Goal: Task Accomplishment & Management: Use online tool/utility

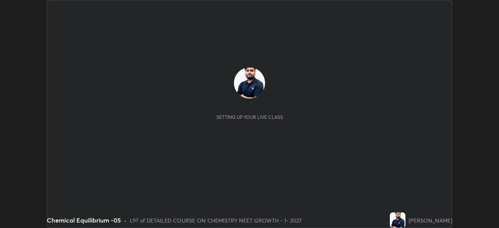
scroll to position [228, 498]
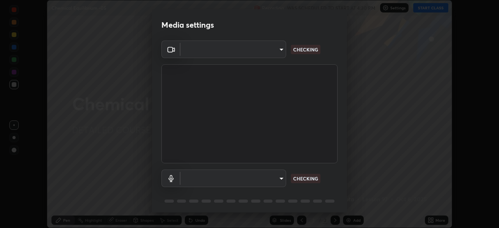
click at [267, 57] on body "Erase all Chemical Equilibrium -05 Recording WAS SCHEDULED TO START AT 4:30 PM …" at bounding box center [249, 114] width 499 height 228
click at [265, 53] on div at bounding box center [249, 114] width 499 height 228
type input "cd196dca7ee3473cd0bbb3bb2826c5ea68ab4168b05a595dea54bdb54e95643a"
type input "8a746cdf30822f0194d7ebaae9e2952f093a53666f518d89720ff13f51db075d"
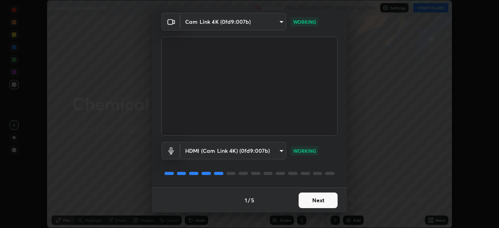
click at [315, 197] on button "Next" at bounding box center [317, 200] width 39 height 16
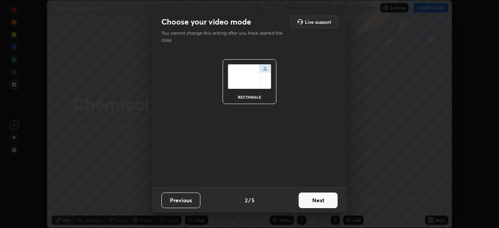
scroll to position [0, 0]
click at [319, 197] on button "Next" at bounding box center [317, 200] width 39 height 16
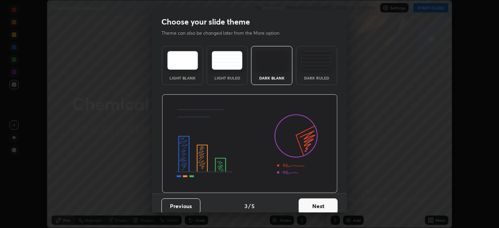
click at [325, 199] on button "Next" at bounding box center [317, 206] width 39 height 16
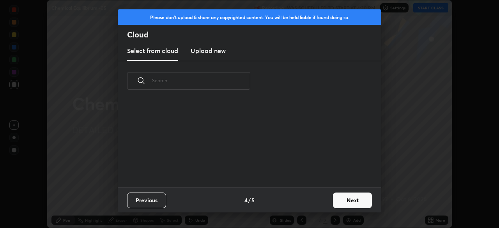
click at [334, 201] on button "Next" at bounding box center [352, 200] width 39 height 16
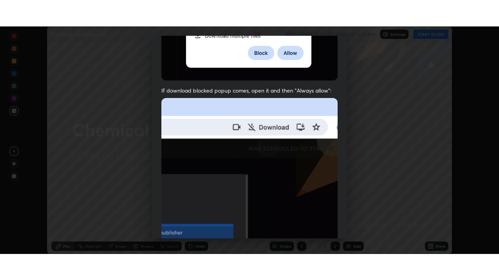
scroll to position [187, 0]
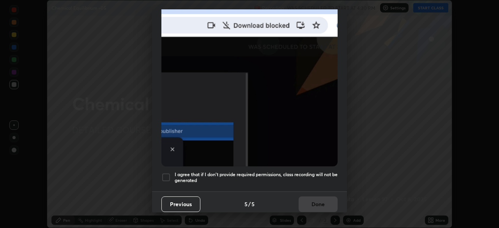
click at [163, 173] on div at bounding box center [165, 177] width 9 height 9
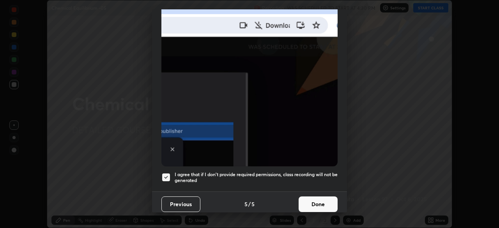
click at [310, 196] on button "Done" at bounding box center [317, 204] width 39 height 16
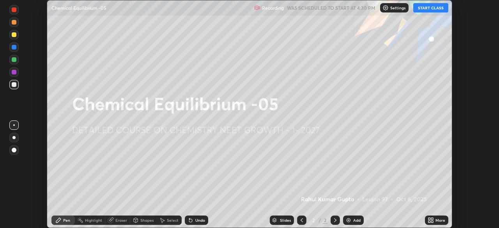
click at [432, 220] on icon at bounding box center [432, 221] width 2 height 2
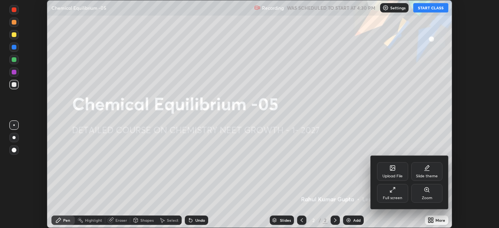
click at [390, 197] on div "Full screen" at bounding box center [391, 198] width 19 height 4
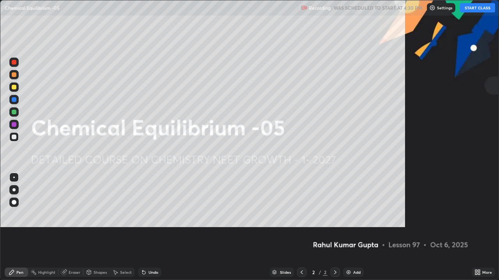
scroll to position [280, 499]
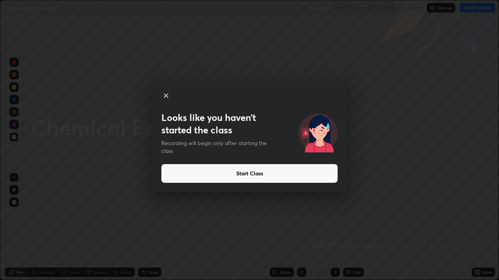
click at [262, 173] on button "Start Class" at bounding box center [249, 173] width 176 height 19
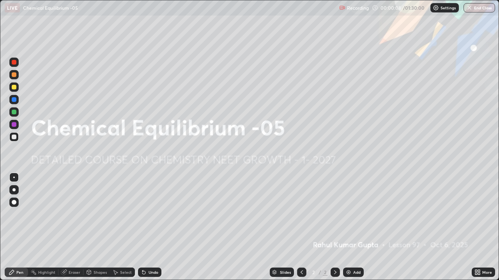
click at [346, 227] on img at bounding box center [348, 273] width 6 height 6
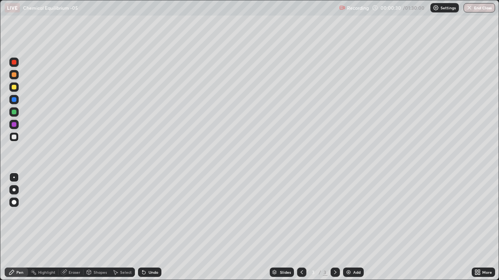
click at [14, 190] on div at bounding box center [13, 190] width 3 height 3
click at [153, 227] on div "Undo" at bounding box center [153, 273] width 10 height 4
click at [14, 88] on div at bounding box center [14, 87] width 5 height 5
click at [15, 138] on div at bounding box center [14, 137] width 5 height 5
click at [353, 227] on div "Add" at bounding box center [356, 273] width 7 height 4
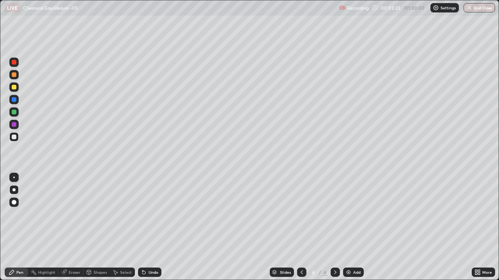
click at [14, 89] on div at bounding box center [14, 87] width 5 height 5
click at [97, 227] on div "Shapes" at bounding box center [96, 272] width 26 height 9
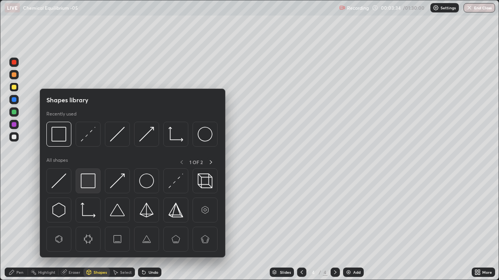
click at [89, 178] on img at bounding box center [88, 181] width 15 height 15
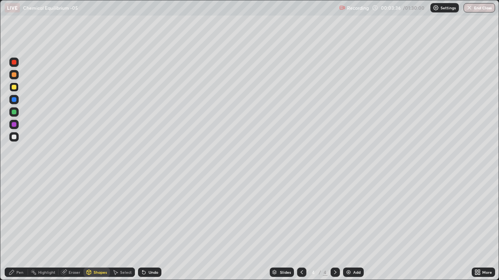
click at [21, 227] on div "Pen" at bounding box center [19, 273] width 7 height 4
click at [14, 137] on div at bounding box center [14, 137] width 5 height 5
click at [155, 227] on div "Undo" at bounding box center [149, 272] width 23 height 9
click at [153, 227] on div "Undo" at bounding box center [149, 272] width 23 height 9
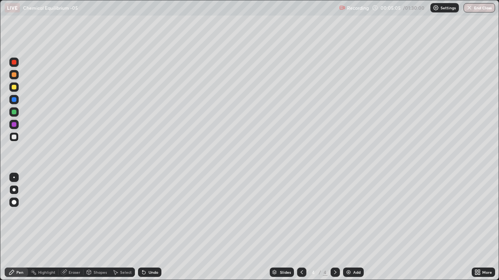
click at [154, 227] on div "Undo" at bounding box center [149, 272] width 23 height 9
click at [300, 227] on div at bounding box center [301, 272] width 9 height 9
click at [335, 227] on div at bounding box center [334, 272] width 9 height 9
click at [349, 227] on img at bounding box center [348, 273] width 6 height 6
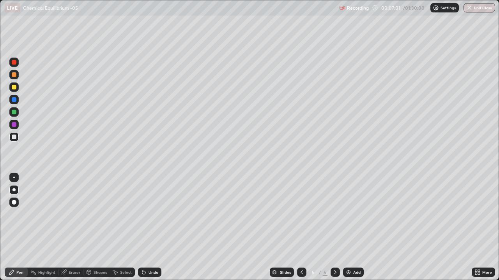
click at [300, 227] on icon at bounding box center [301, 273] width 2 height 4
click at [301, 227] on icon at bounding box center [301, 273] width 6 height 6
click at [334, 227] on icon at bounding box center [335, 273] width 6 height 6
click at [336, 227] on div at bounding box center [334, 273] width 9 height 16
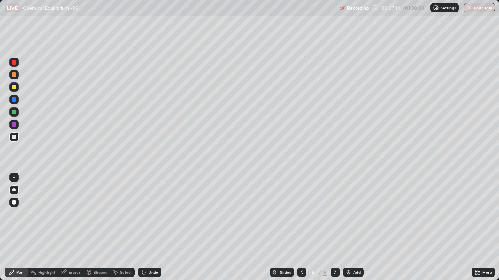
click at [301, 227] on icon at bounding box center [301, 273] width 6 height 6
click at [298, 227] on div at bounding box center [301, 273] width 9 height 16
click at [332, 227] on icon at bounding box center [335, 273] width 6 height 6
click at [353, 227] on div "Add" at bounding box center [356, 273] width 7 height 4
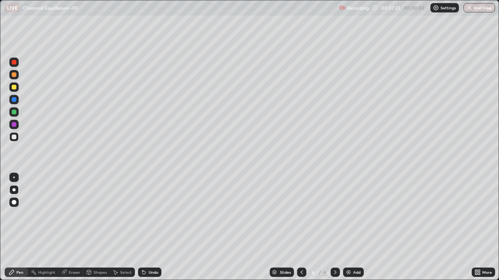
click at [16, 113] on div at bounding box center [14, 112] width 5 height 5
click at [15, 137] on div at bounding box center [14, 137] width 5 height 5
click at [349, 227] on img at bounding box center [348, 273] width 6 height 6
click at [353, 227] on div "Add" at bounding box center [356, 273] width 7 height 4
click at [16, 76] on div at bounding box center [14, 74] width 5 height 5
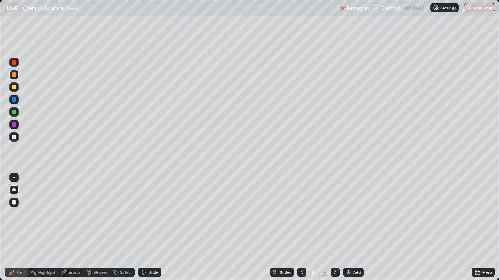
click at [14, 137] on div at bounding box center [14, 137] width 5 height 5
click at [14, 88] on div at bounding box center [14, 87] width 5 height 5
click at [16, 139] on div at bounding box center [13, 136] width 9 height 9
click at [355, 227] on div "Add" at bounding box center [356, 273] width 7 height 4
click at [153, 227] on div "Undo" at bounding box center [149, 272] width 23 height 9
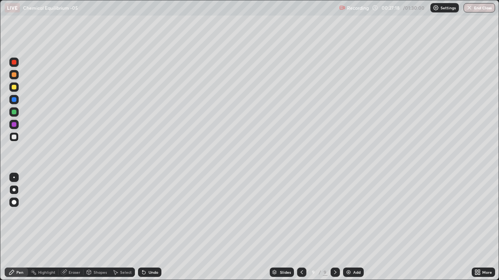
click at [153, 227] on div "Undo" at bounding box center [153, 273] width 10 height 4
click at [151, 227] on div "Undo" at bounding box center [153, 273] width 10 height 4
click at [350, 227] on img at bounding box center [348, 273] width 6 height 6
click at [353, 227] on div "Add" at bounding box center [356, 273] width 7 height 4
click at [14, 87] on div at bounding box center [14, 87] width 5 height 5
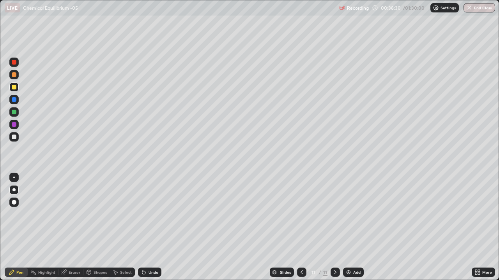
click at [14, 137] on div at bounding box center [14, 137] width 5 height 5
click at [300, 227] on icon at bounding box center [301, 273] width 2 height 4
click at [304, 227] on div at bounding box center [301, 272] width 9 height 9
click at [301, 227] on icon at bounding box center [301, 273] width 6 height 6
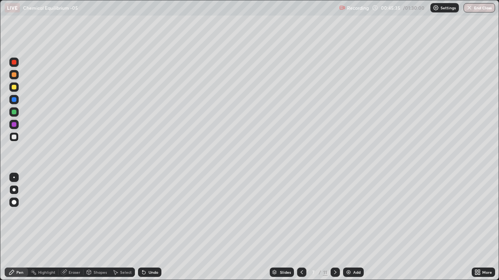
click at [300, 227] on div at bounding box center [301, 273] width 9 height 16
click at [333, 227] on icon at bounding box center [335, 273] width 6 height 6
click at [301, 227] on icon at bounding box center [301, 273] width 6 height 6
click at [298, 227] on div at bounding box center [301, 273] width 9 height 16
click at [300, 227] on icon at bounding box center [301, 273] width 2 height 4
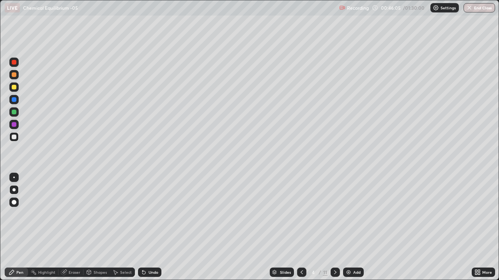
click at [300, 227] on icon at bounding box center [301, 273] width 6 height 6
click at [330, 227] on div at bounding box center [334, 272] width 9 height 9
click at [334, 227] on icon at bounding box center [335, 273] width 6 height 6
click at [332, 227] on icon at bounding box center [335, 273] width 6 height 6
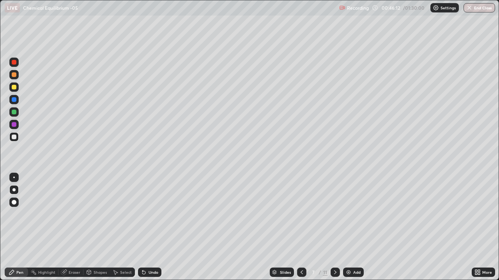
click at [333, 227] on div at bounding box center [334, 272] width 9 height 9
click at [330, 227] on div at bounding box center [334, 273] width 9 height 16
click at [330, 227] on div at bounding box center [334, 272] width 9 height 9
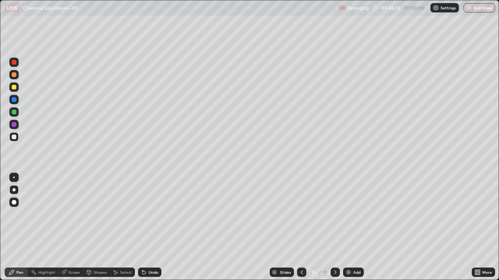
click at [332, 227] on icon at bounding box center [335, 273] width 6 height 6
click at [334, 227] on icon at bounding box center [335, 273] width 6 height 6
click at [351, 227] on div "Add" at bounding box center [353, 272] width 21 height 9
click at [13, 76] on div at bounding box center [14, 74] width 5 height 5
click at [96, 227] on div "Shapes" at bounding box center [99, 273] width 13 height 4
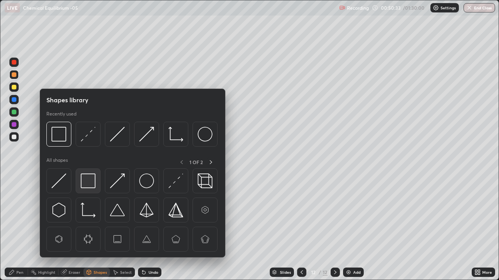
click at [89, 183] on img at bounding box center [88, 181] width 15 height 15
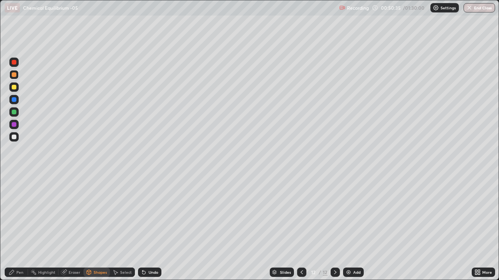
click at [18, 227] on div "Pen" at bounding box center [19, 273] width 7 height 4
click at [17, 137] on div at bounding box center [13, 136] width 9 height 9
click at [353, 227] on div "Add" at bounding box center [356, 273] width 7 height 4
click at [14, 138] on div at bounding box center [14, 137] width 5 height 5
click at [14, 88] on div at bounding box center [14, 87] width 5 height 5
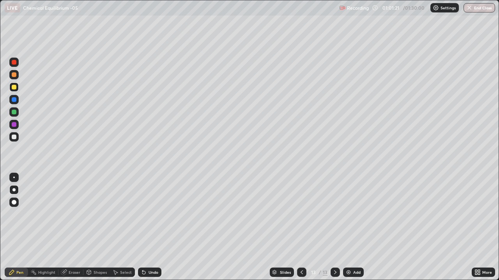
click at [351, 227] on img at bounding box center [348, 273] width 6 height 6
click at [14, 112] on div at bounding box center [14, 112] width 5 height 5
click at [90, 227] on div "Shapes" at bounding box center [96, 272] width 26 height 9
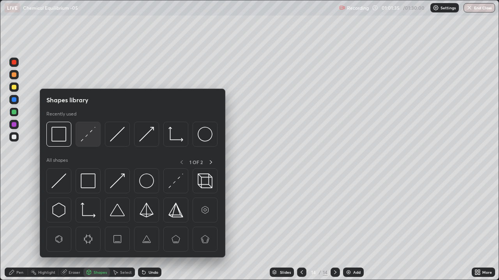
click at [87, 134] on img at bounding box center [88, 134] width 15 height 15
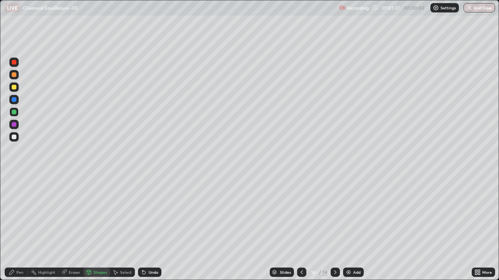
click at [18, 227] on div "Pen" at bounding box center [19, 273] width 7 height 4
click at [14, 137] on div at bounding box center [14, 137] width 5 height 5
click at [14, 88] on div at bounding box center [14, 87] width 5 height 5
click at [18, 139] on div at bounding box center [13, 136] width 9 height 9
click at [16, 123] on div at bounding box center [14, 124] width 5 height 5
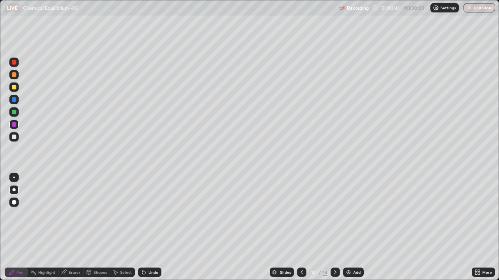
click at [14, 137] on div at bounding box center [14, 137] width 5 height 5
click at [305, 227] on div at bounding box center [301, 273] width 9 height 16
click at [301, 227] on icon at bounding box center [301, 273] width 6 height 6
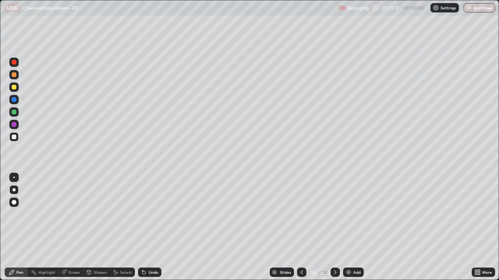
click at [302, 227] on icon at bounding box center [301, 273] width 6 height 6
click at [302, 227] on div at bounding box center [301, 272] width 9 height 9
click at [302, 227] on div at bounding box center [301, 273] width 9 height 16
click at [482, 9] on button "End Class" at bounding box center [479, 7] width 32 height 9
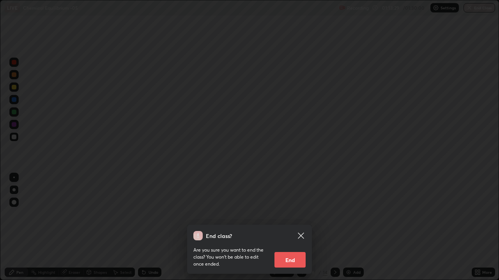
click at [297, 227] on button "End" at bounding box center [289, 260] width 31 height 16
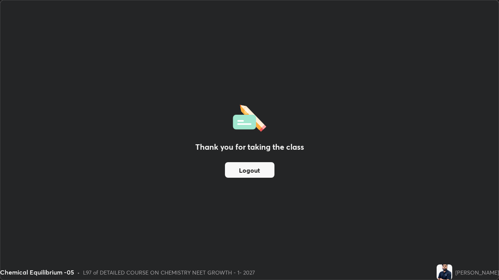
click at [240, 176] on button "Logout" at bounding box center [249, 170] width 49 height 16
